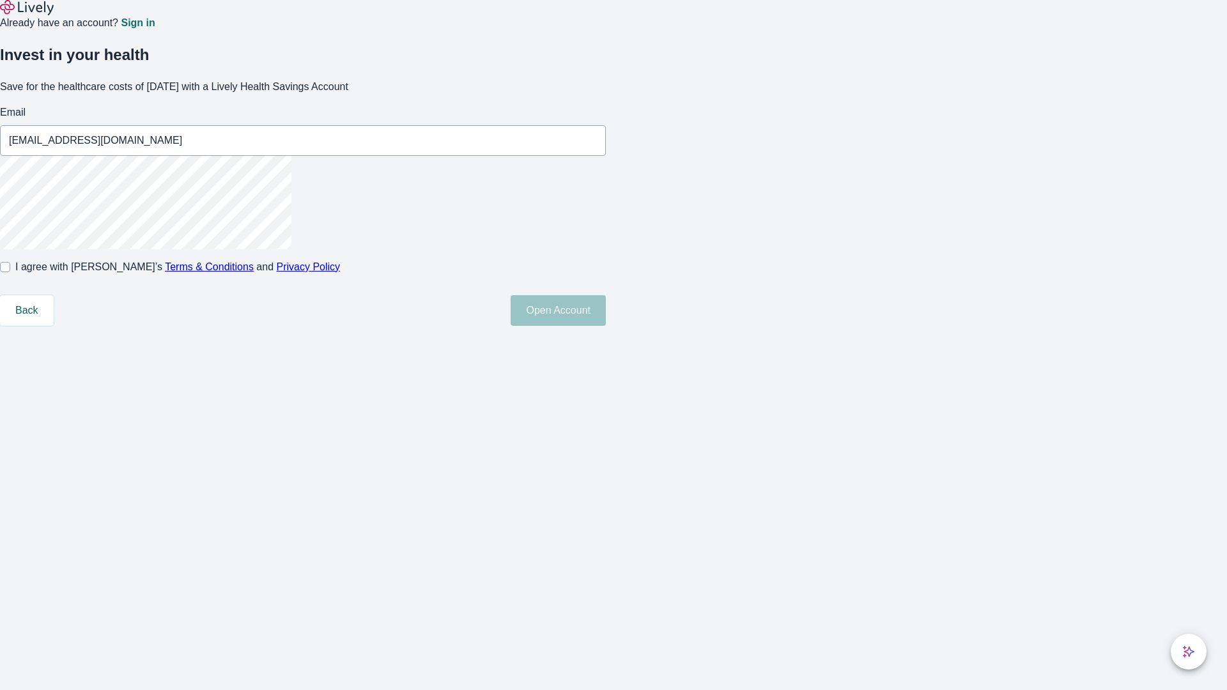
click at [10, 272] on input "I agree with Lively’s Terms & Conditions and Privacy Policy" at bounding box center [5, 267] width 10 height 10
checkbox input "true"
click at [606, 326] on button "Open Account" at bounding box center [557, 310] width 95 height 31
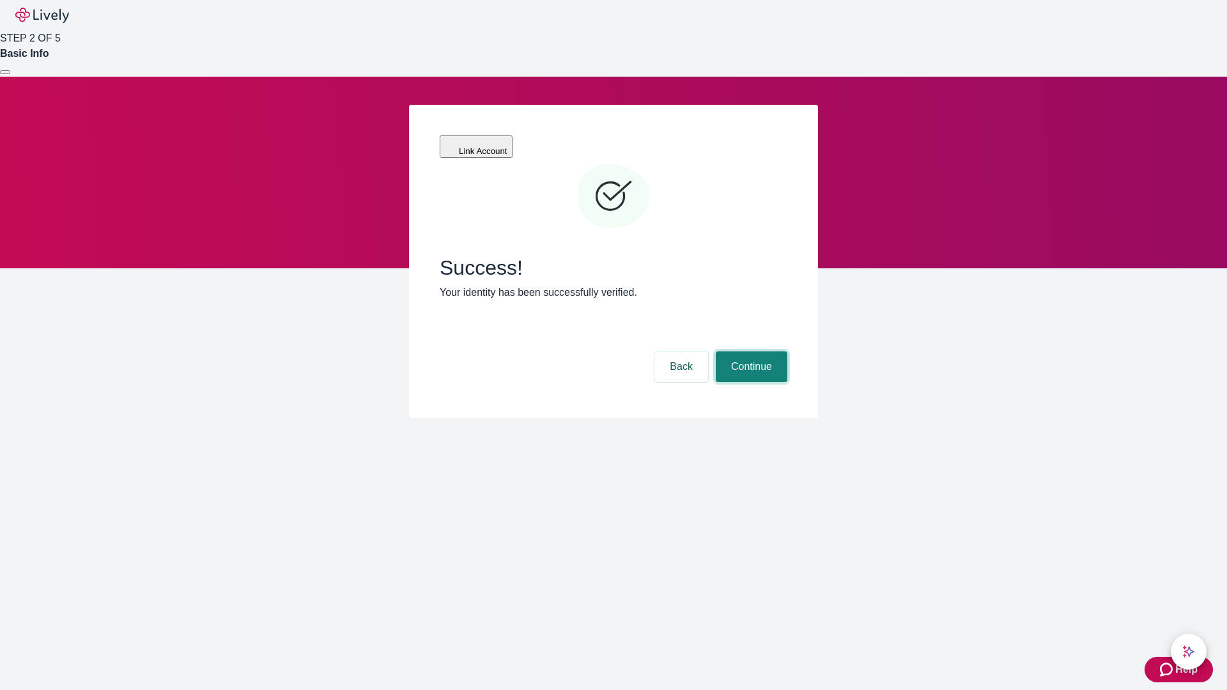
click at [749, 351] on button "Continue" at bounding box center [752, 366] width 72 height 31
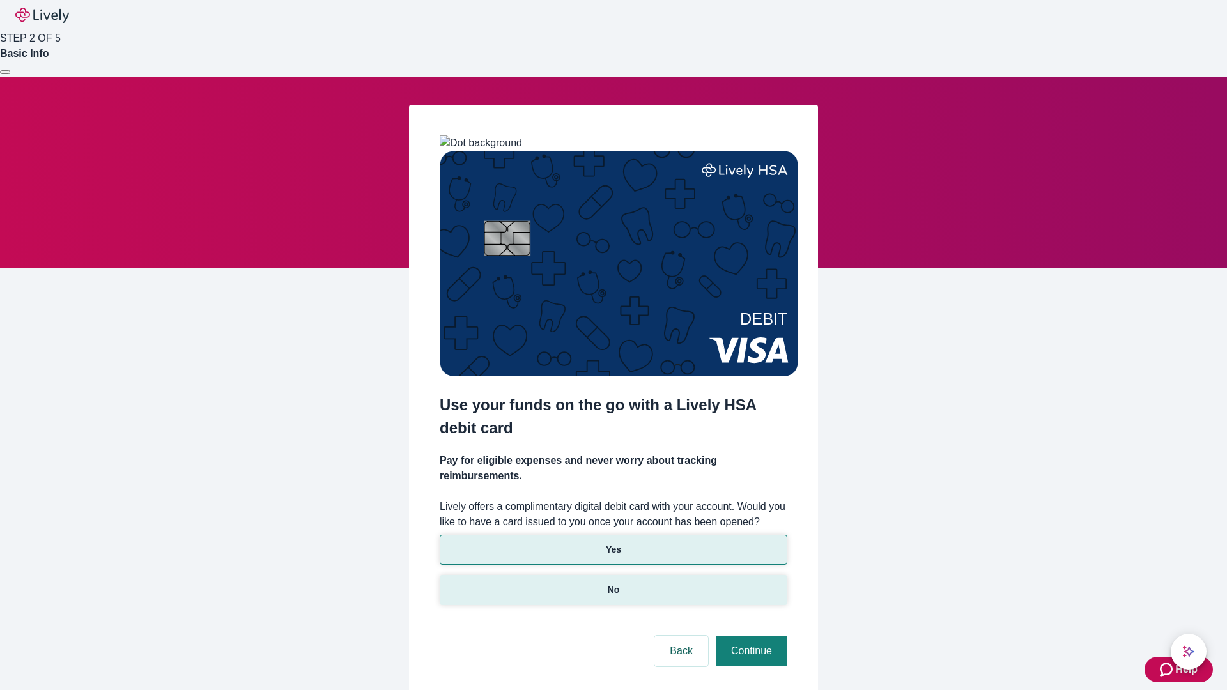
click at [613, 583] on p "No" at bounding box center [614, 589] width 12 height 13
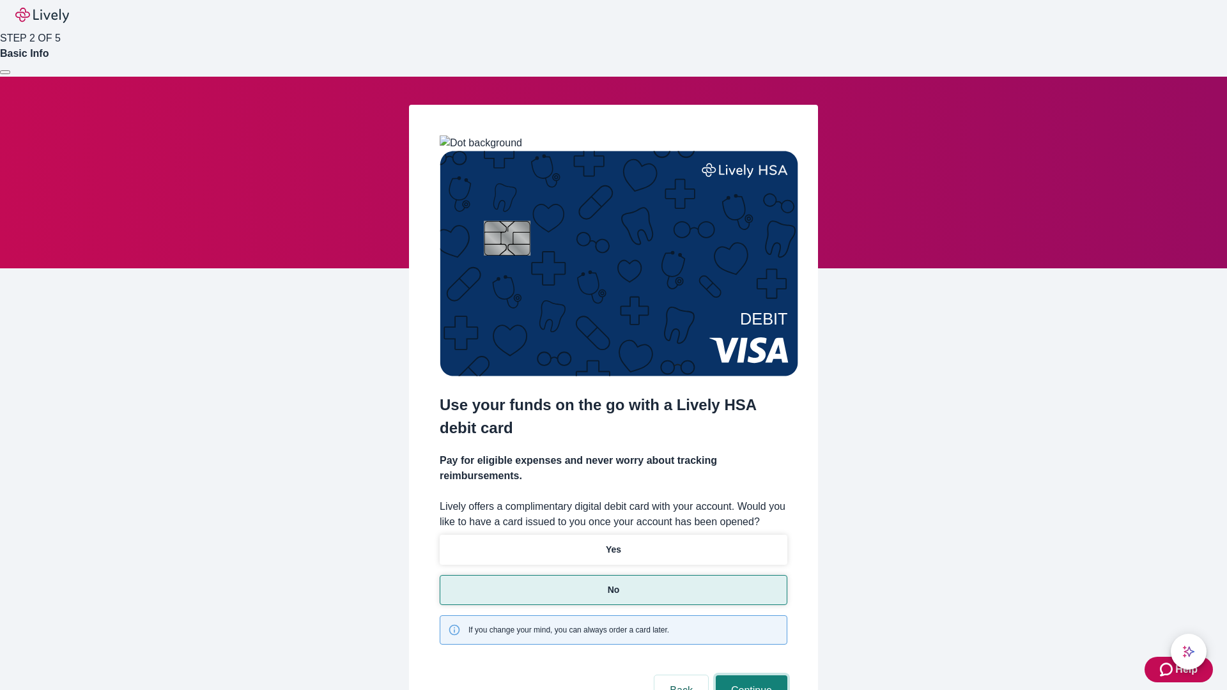
click at [749, 675] on button "Continue" at bounding box center [752, 690] width 72 height 31
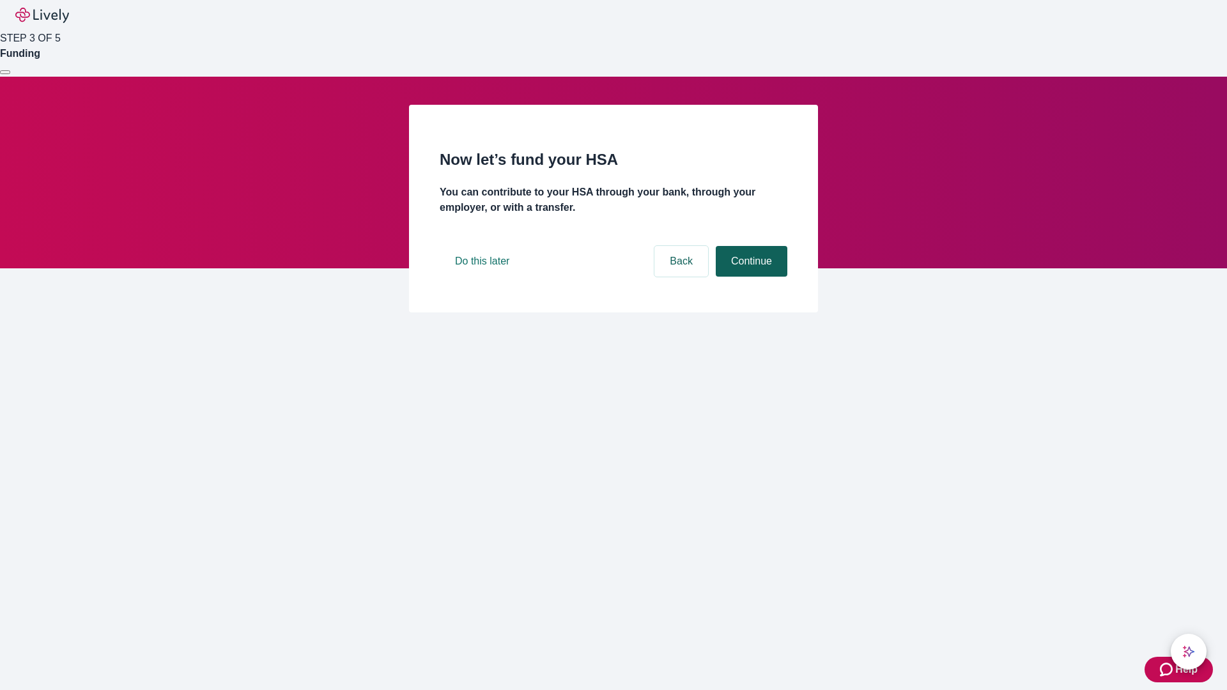
click at [749, 277] on button "Continue" at bounding box center [752, 261] width 72 height 31
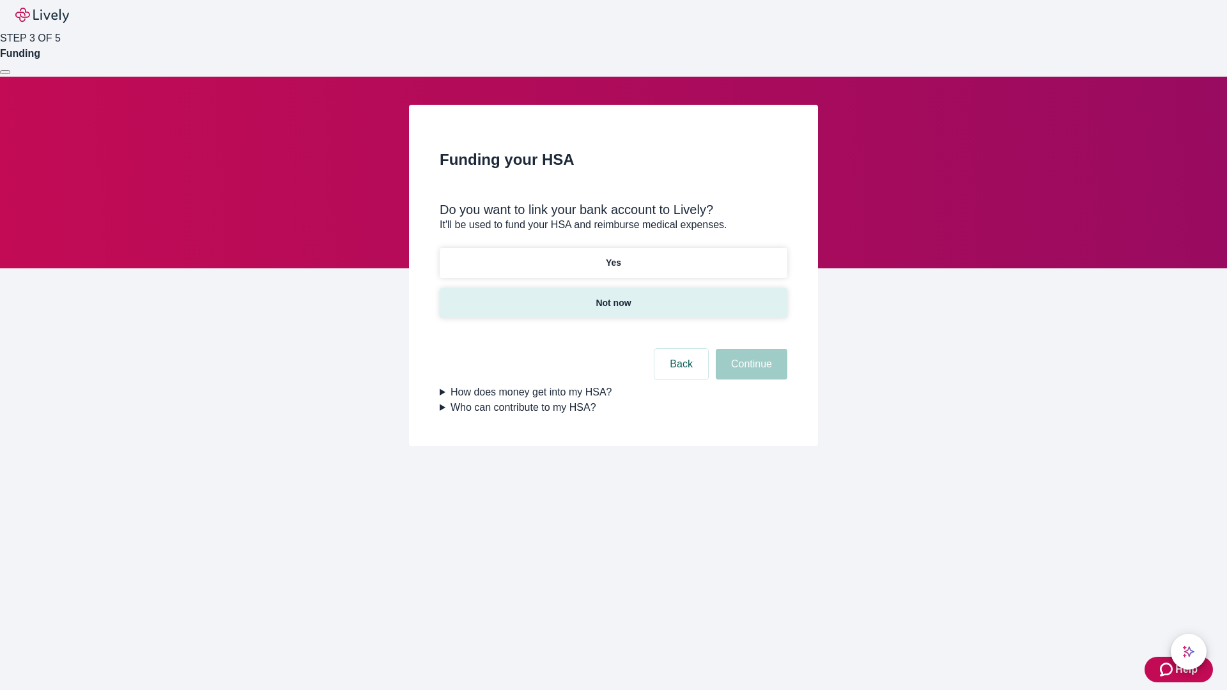
click at [613, 296] on p "Not now" at bounding box center [612, 302] width 35 height 13
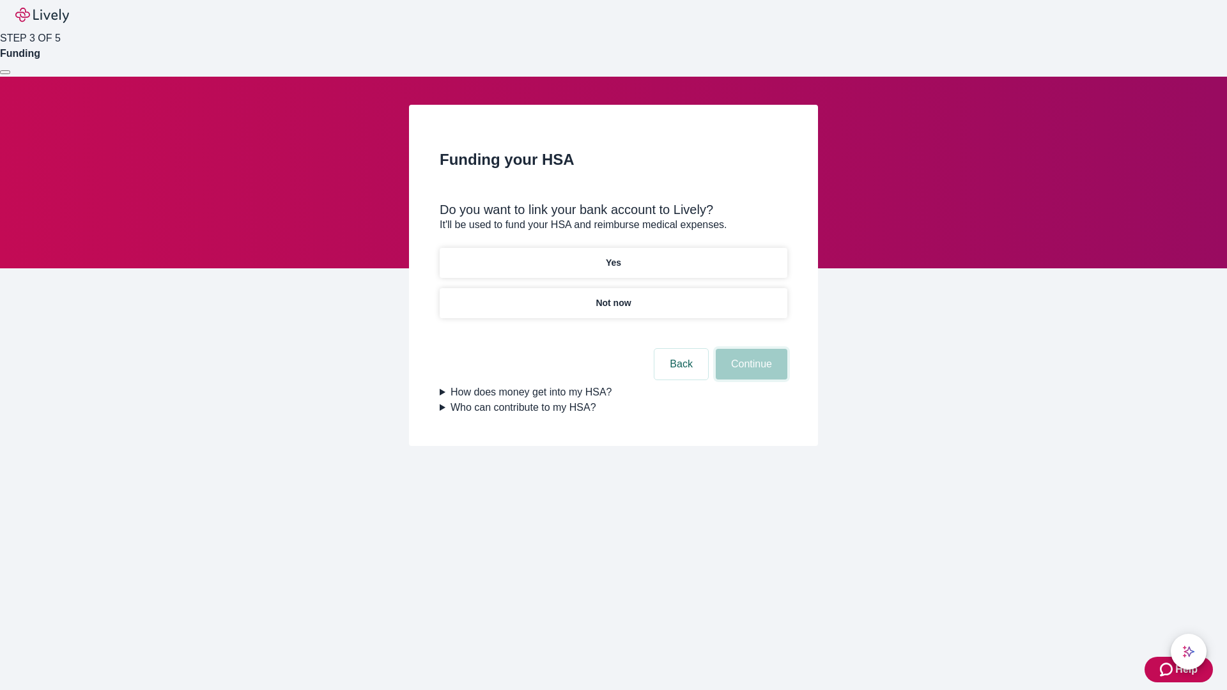
click at [749, 372] on button "Continue" at bounding box center [752, 364] width 72 height 31
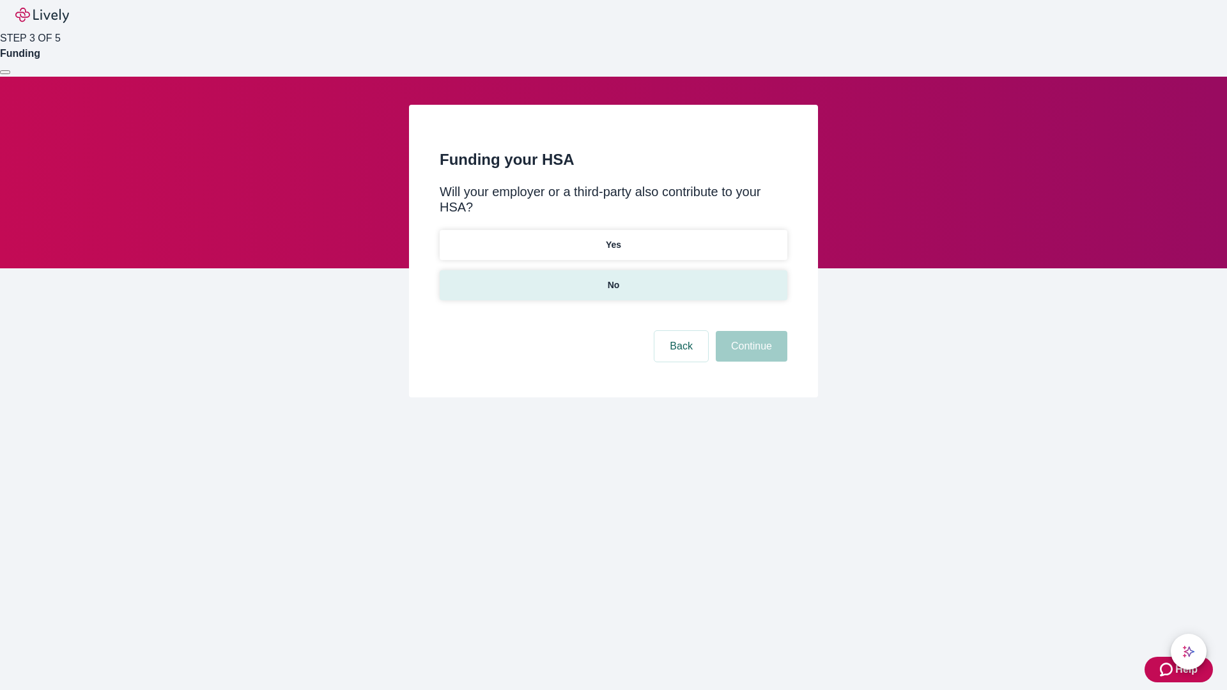
click at [613, 279] on p "No" at bounding box center [614, 285] width 12 height 13
click at [749, 331] on button "Continue" at bounding box center [752, 346] width 72 height 31
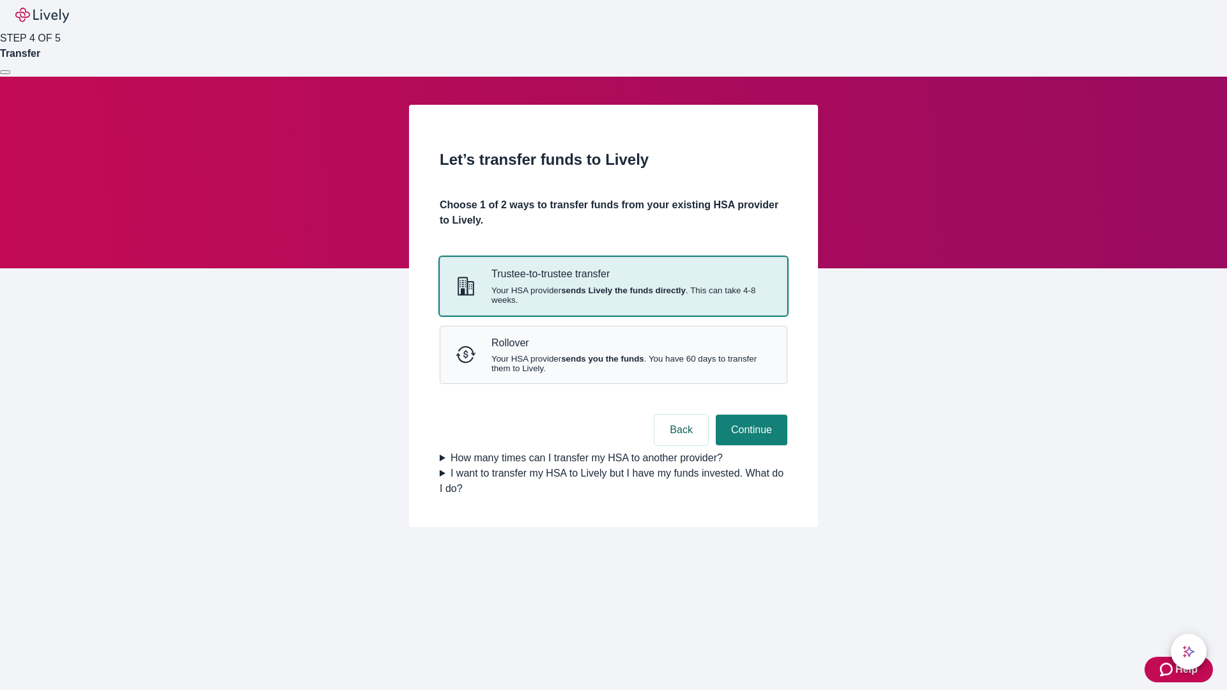
click at [613, 295] on strong "sends Lively the funds directly" at bounding box center [623, 291] width 125 height 10
click at [749, 445] on button "Continue" at bounding box center [752, 430] width 72 height 31
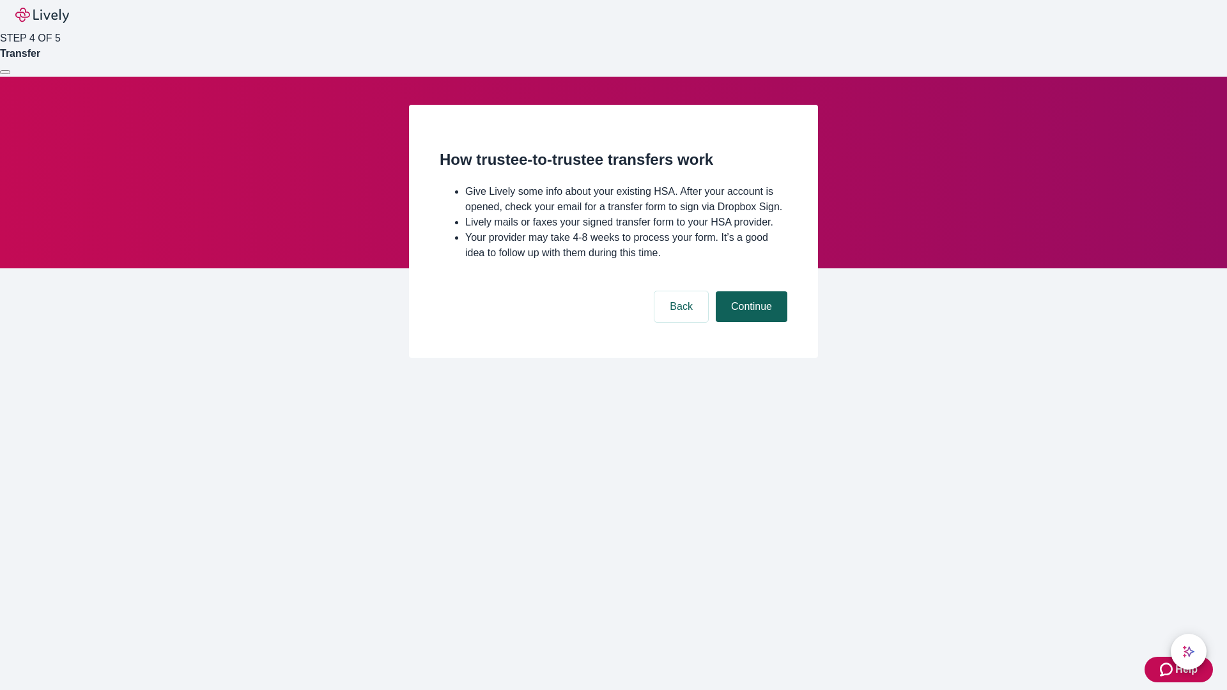
click at [749, 322] on button "Continue" at bounding box center [752, 306] width 72 height 31
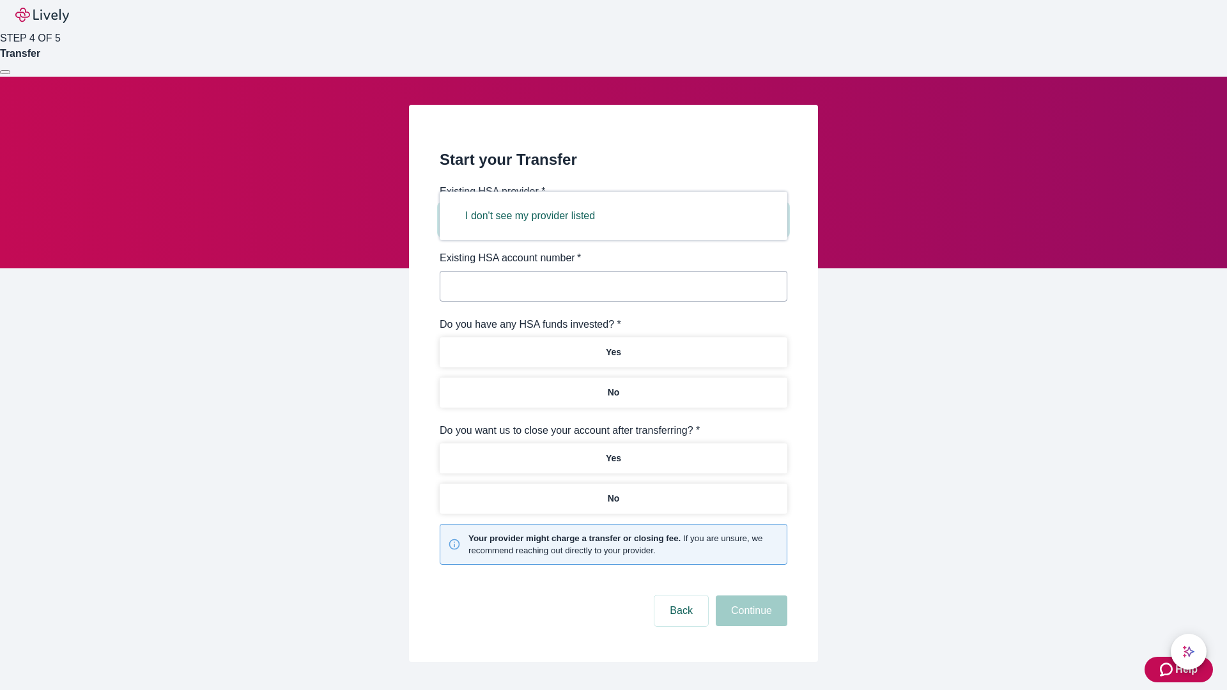
click at [534, 216] on button "I don't see my provider listed" at bounding box center [530, 216] width 160 height 31
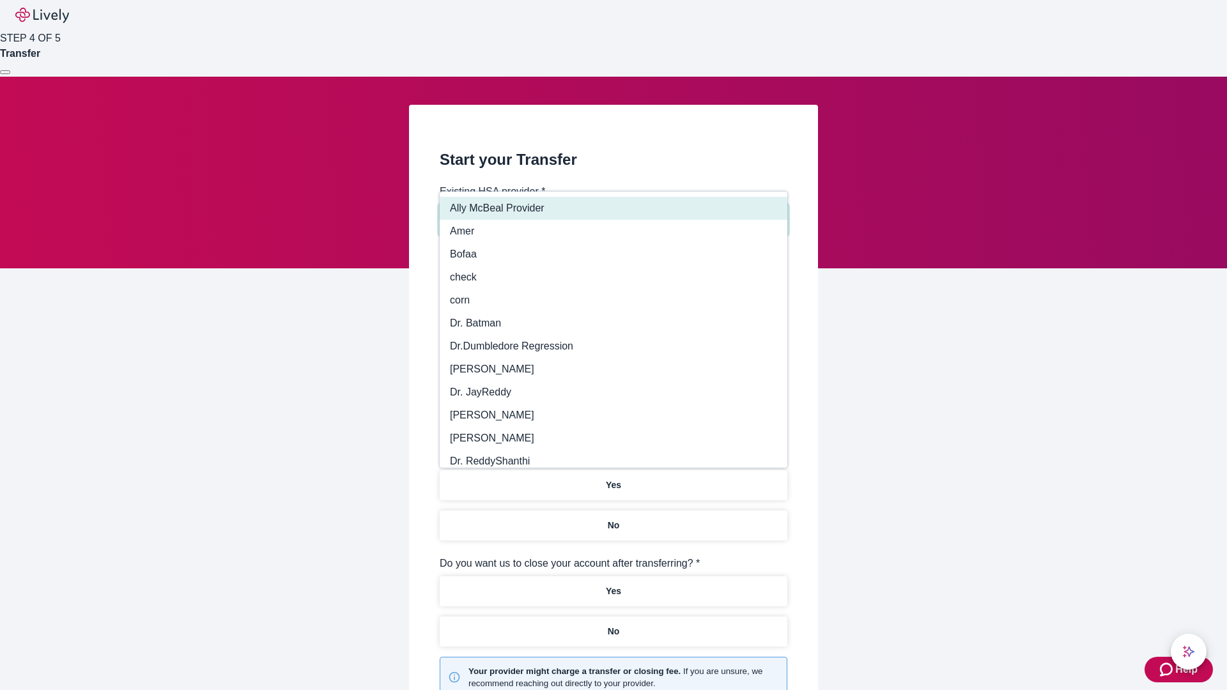
type input "Other"
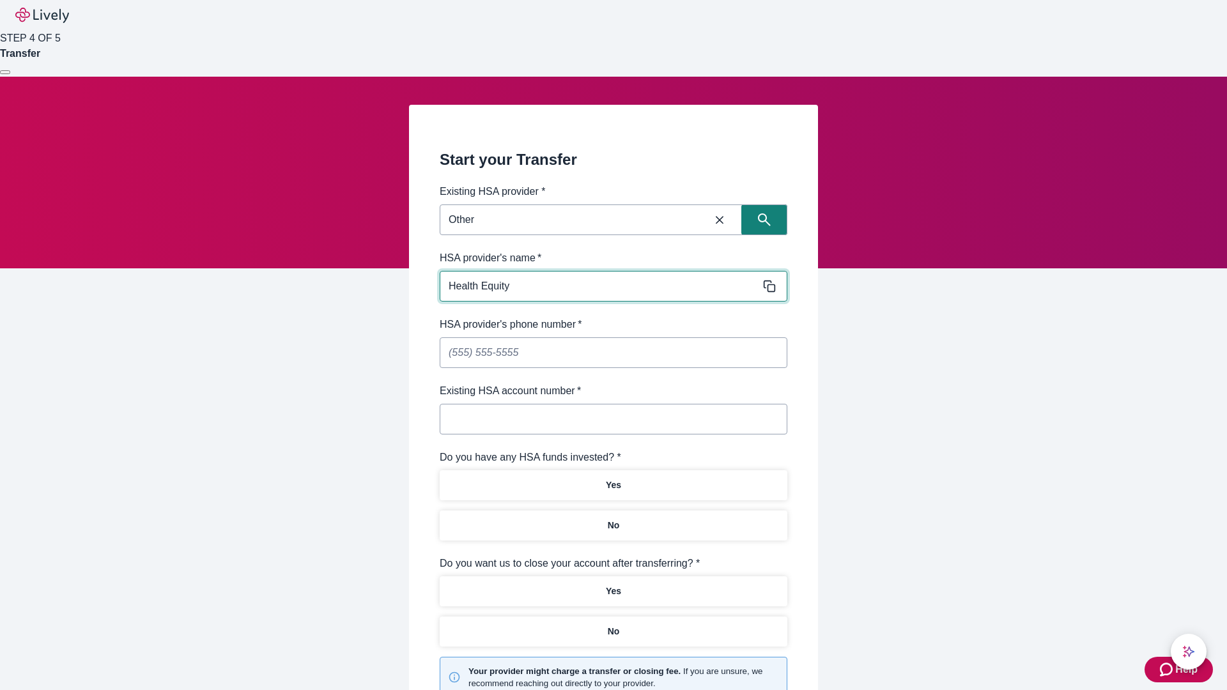
type input "Health Equity"
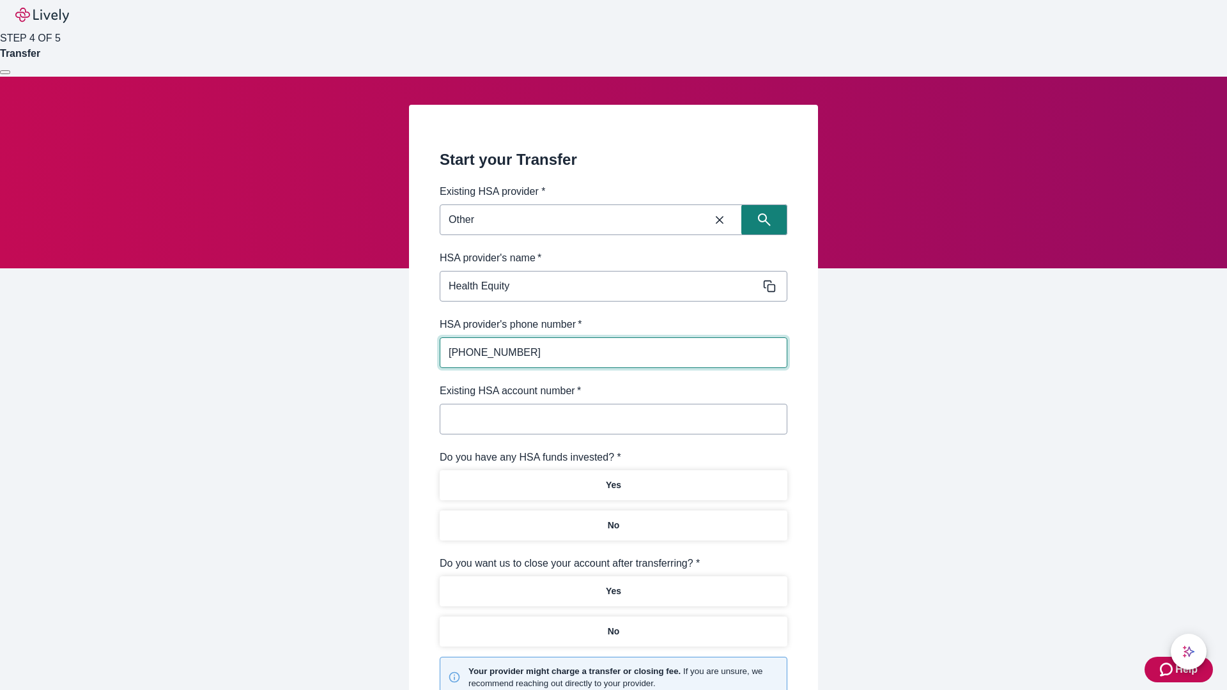
type input "[PHONE_NUMBER]"
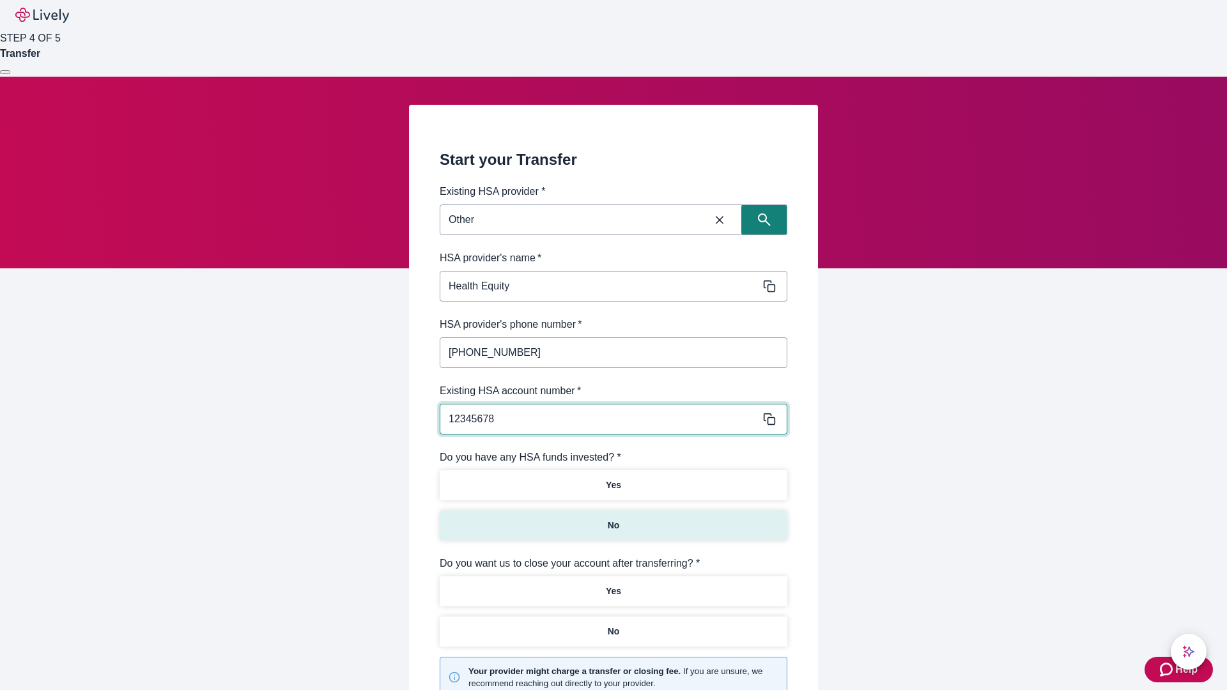
type input "12345678"
click at [613, 519] on p "No" at bounding box center [614, 525] width 12 height 13
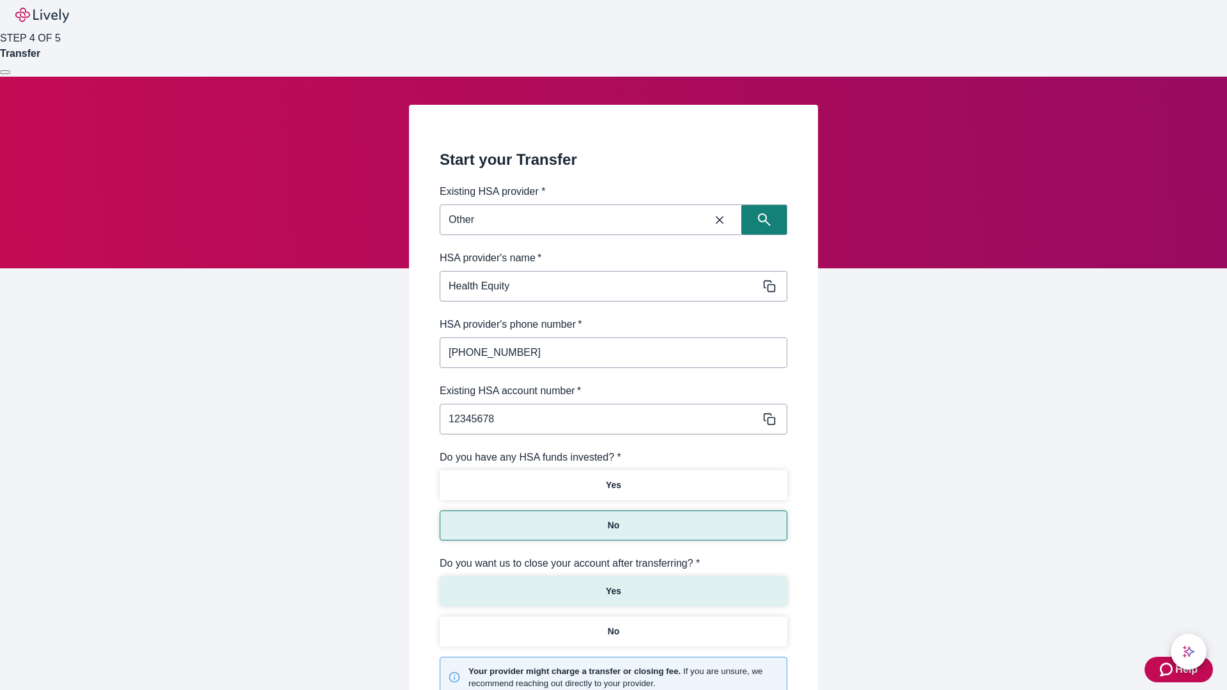
click at [613, 585] on p "Yes" at bounding box center [613, 591] width 15 height 13
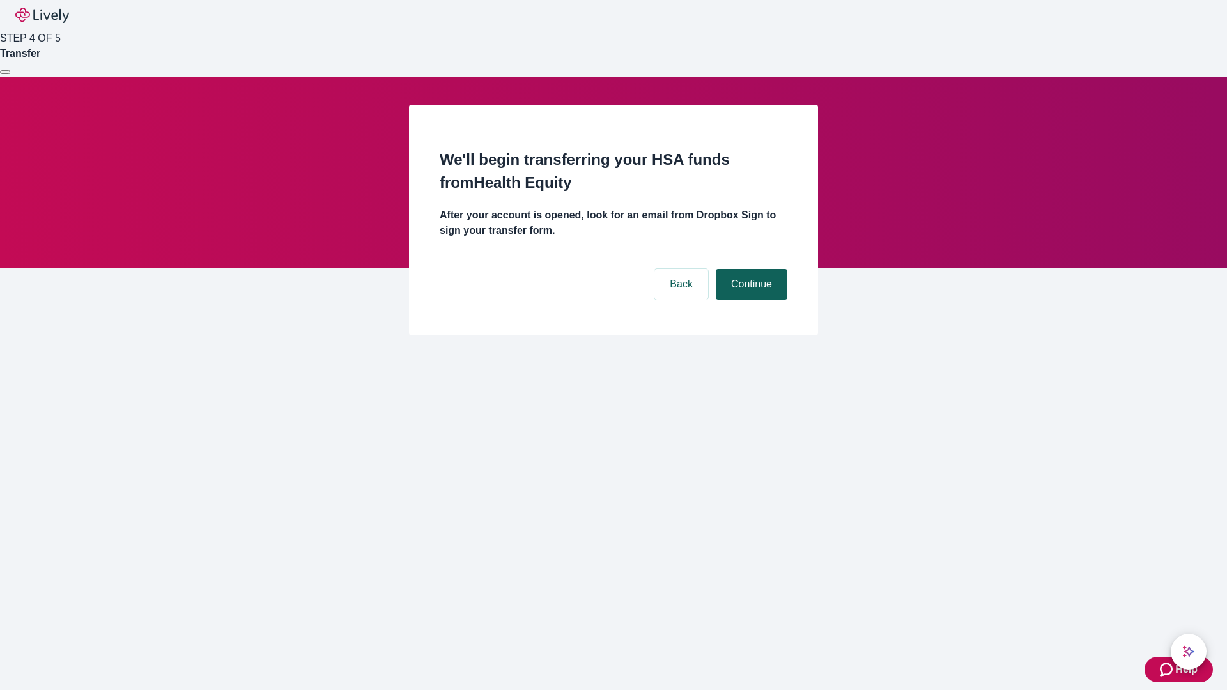
click at [749, 269] on button "Continue" at bounding box center [752, 284] width 72 height 31
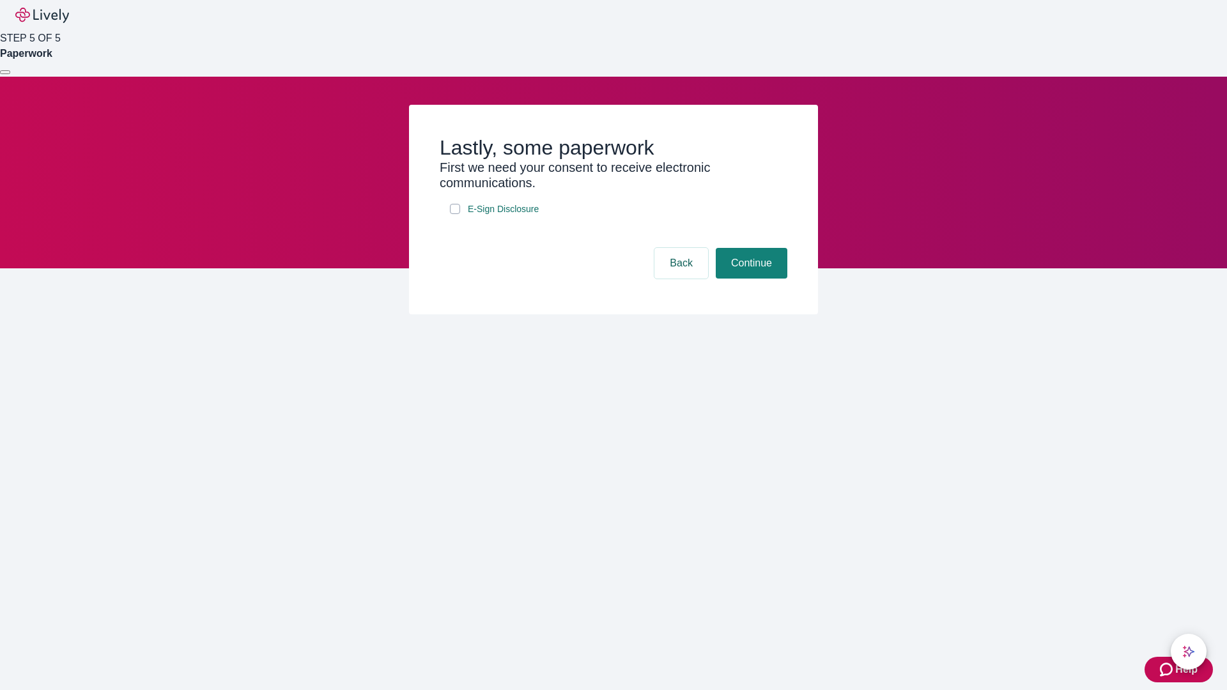
click at [455, 214] on input "E-Sign Disclosure" at bounding box center [455, 209] width 10 height 10
checkbox input "true"
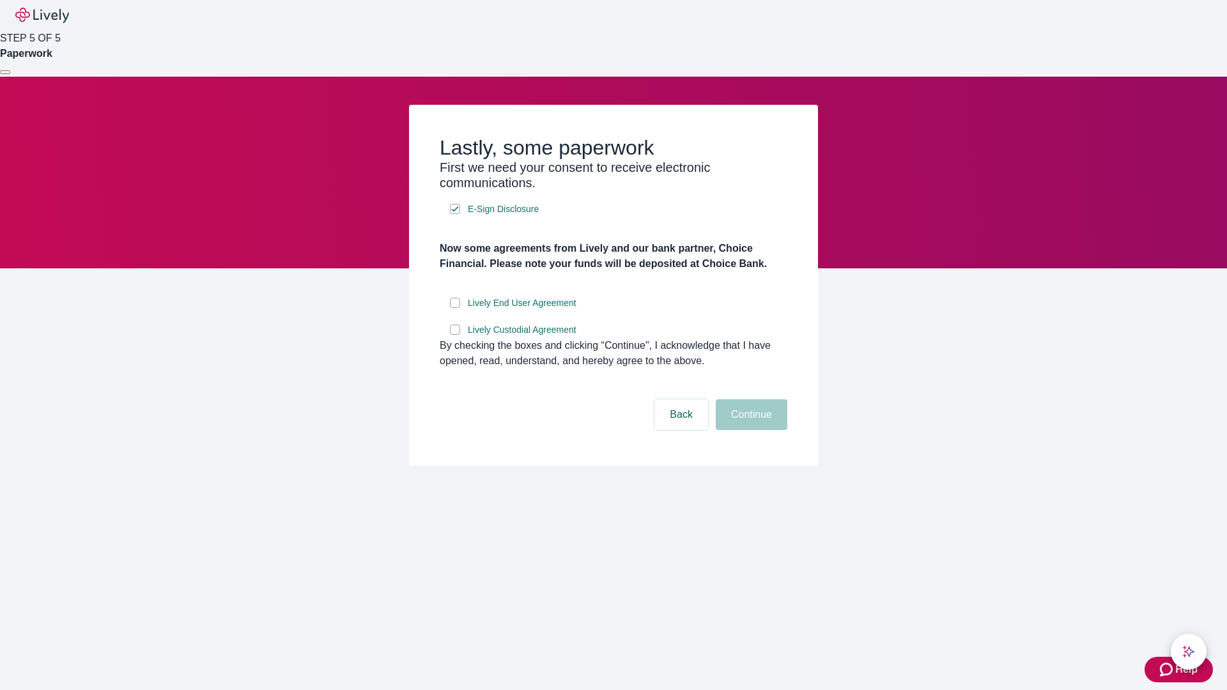
click at [455, 308] on input "Lively End User Agreement" at bounding box center [455, 303] width 10 height 10
checkbox input "true"
click at [455, 335] on input "Lively Custodial Agreement" at bounding box center [455, 330] width 10 height 10
checkbox input "true"
click at [749, 430] on button "Continue" at bounding box center [752, 414] width 72 height 31
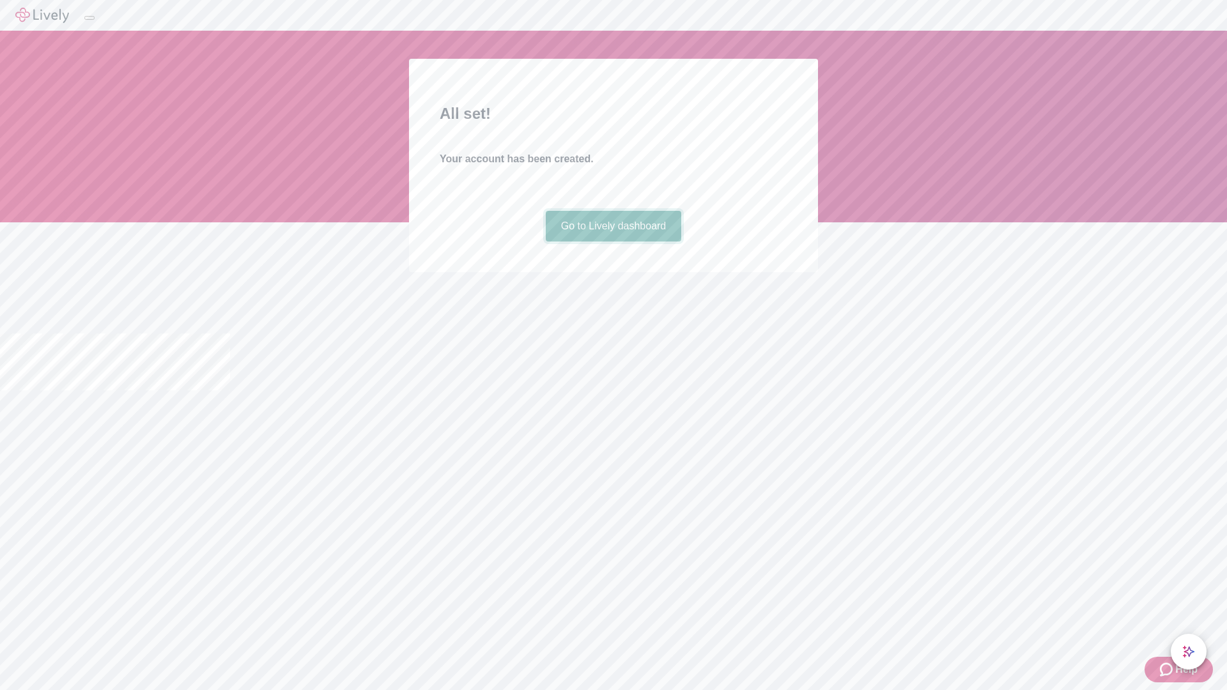
click at [613, 241] on link "Go to Lively dashboard" at bounding box center [614, 226] width 136 height 31
